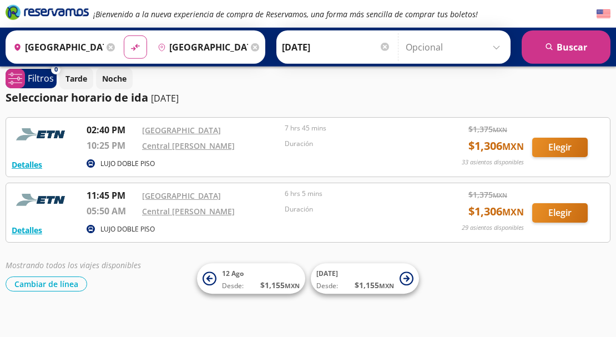
scroll to position [20, 0]
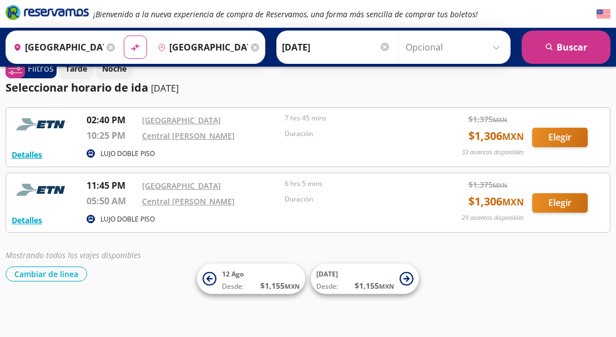
click at [167, 255] on div "Mostrando todos los viajes disponibles" at bounding box center [308, 255] width 605 height 12
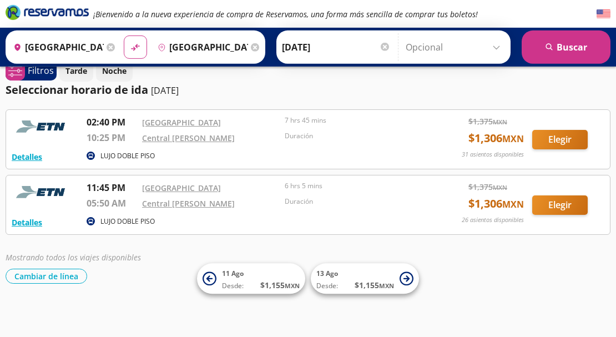
scroll to position [20, 0]
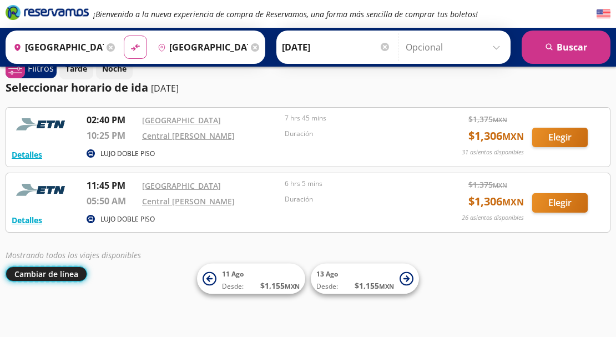
click at [59, 277] on button "Cambiar de línea" at bounding box center [47, 273] width 82 height 15
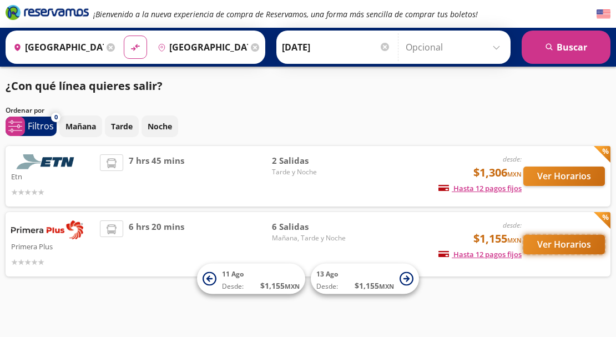
click at [559, 244] on button "Ver Horarios" at bounding box center [564, 244] width 82 height 19
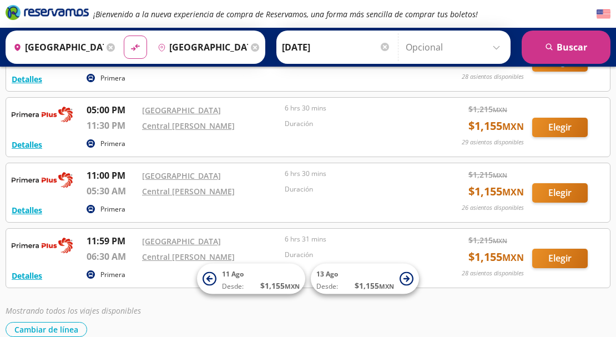
scroll to position [282, 0]
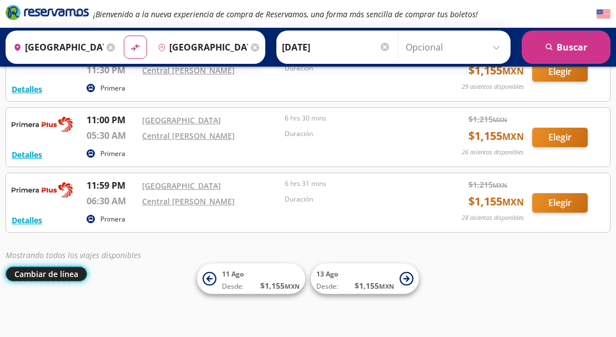
click at [50, 275] on button "Cambiar de línea" at bounding box center [47, 273] width 82 height 15
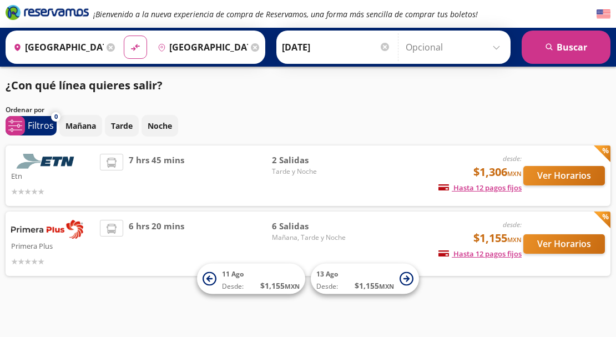
scroll to position [1, 0]
